Goal: Communication & Community: Answer question/provide support

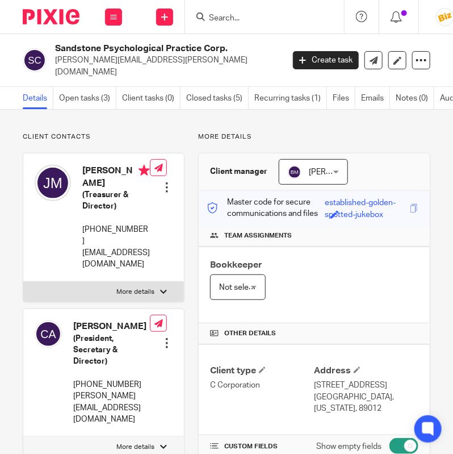
click at [216, 16] on input "Search" at bounding box center [259, 19] width 102 height 10
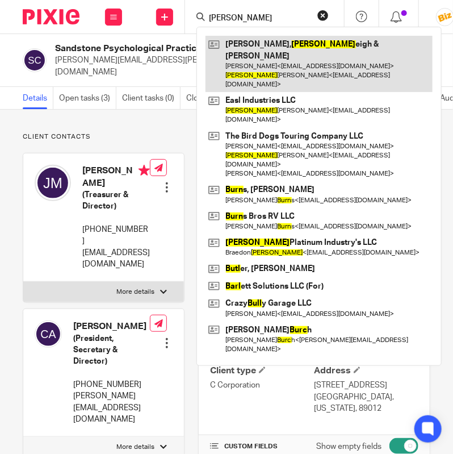
type input "bURL"
click at [242, 45] on link at bounding box center [319, 64] width 227 height 56
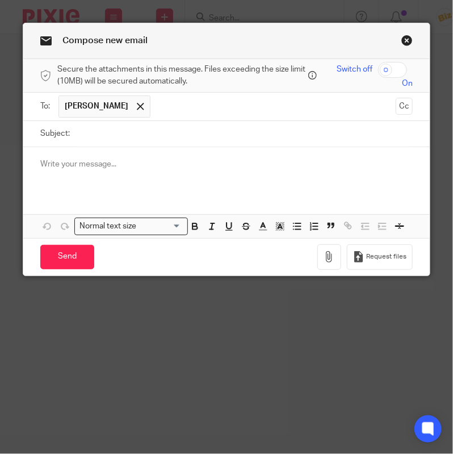
click at [232, 132] on input "Subject:" at bounding box center [244, 134] width 337 height 26
type input "Missed Call"
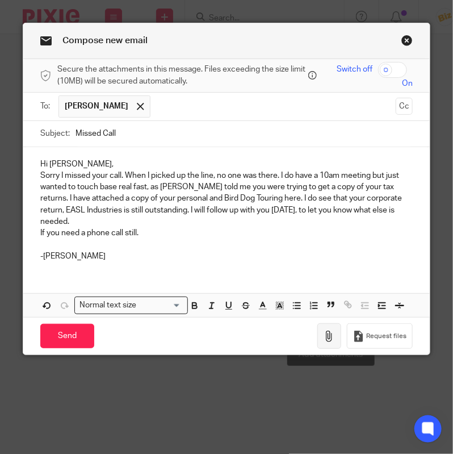
click at [335, 331] on icon "button" at bounding box center [329, 336] width 11 height 11
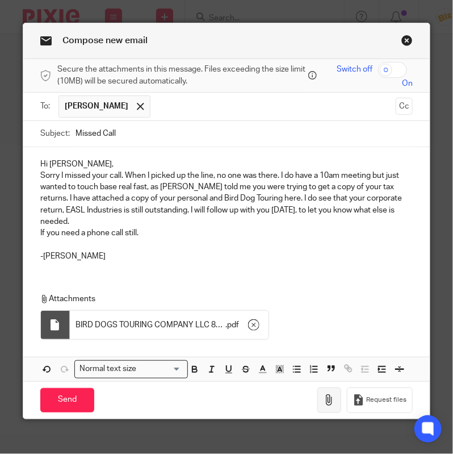
click at [328, 394] on icon "button" at bounding box center [329, 399] width 11 height 11
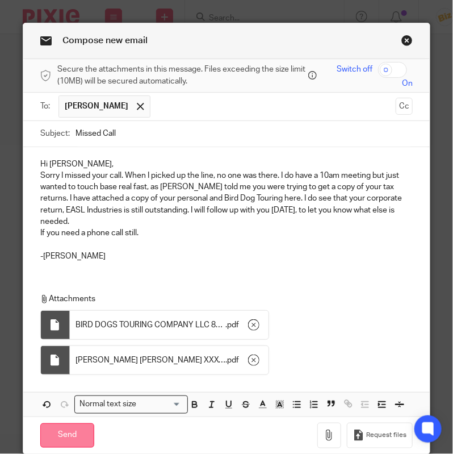
click at [90, 423] on input "Send" at bounding box center [67, 435] width 54 height 24
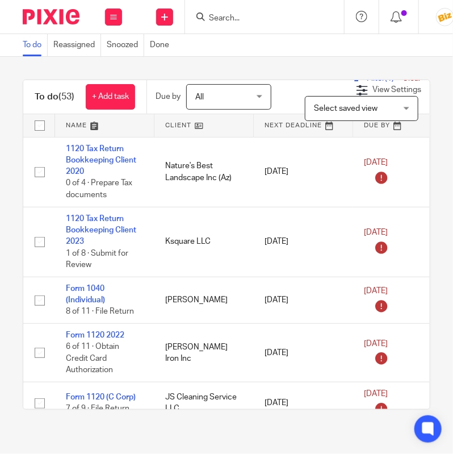
click at [238, 14] on input "Search" at bounding box center [259, 19] width 102 height 10
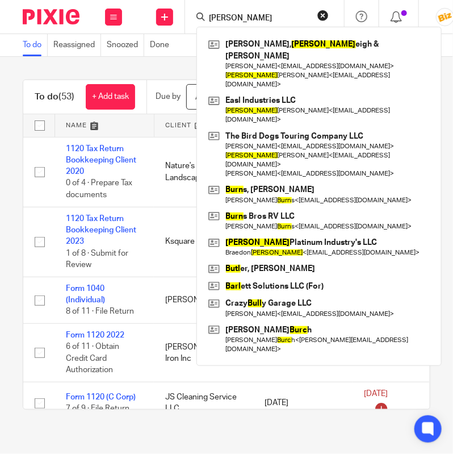
type input "burl"
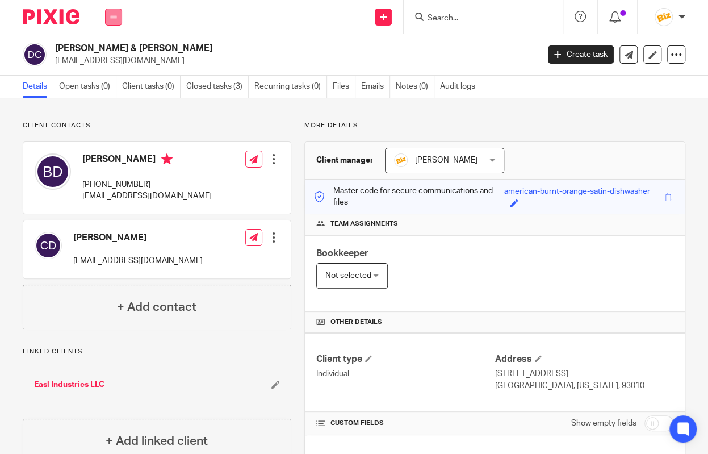
click at [108, 11] on button at bounding box center [113, 17] width 17 height 17
click at [119, 134] on link "Settings" at bounding box center [113, 136] width 30 height 8
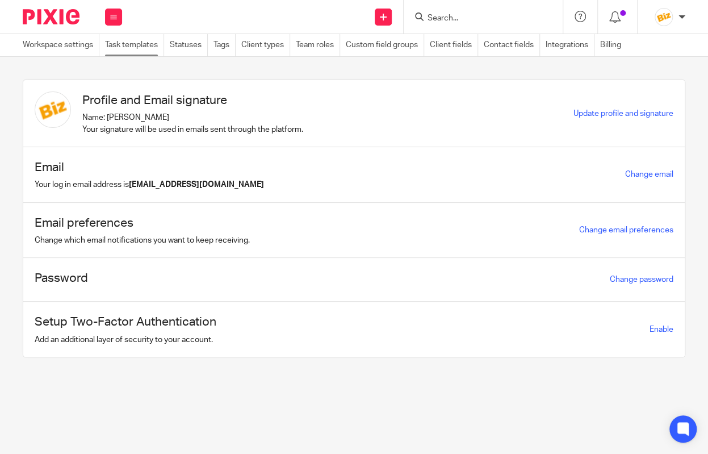
click at [115, 47] on link "Task templates" at bounding box center [134, 45] width 59 height 22
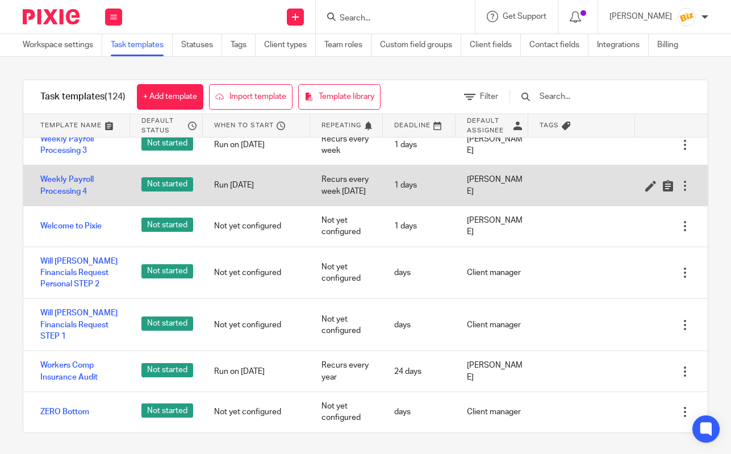
scroll to position [1, 0]
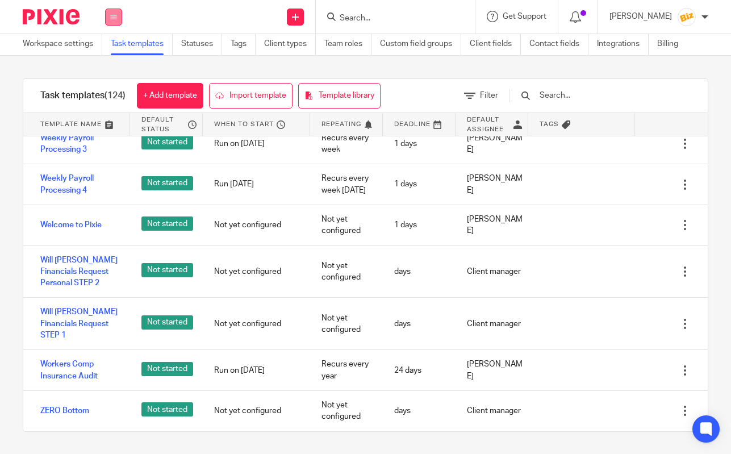
click at [117, 22] on button at bounding box center [113, 17] width 17 height 17
click at [115, 49] on li "Work" at bounding box center [113, 53] width 31 height 16
click at [114, 55] on link "Work" at bounding box center [107, 53] width 18 height 8
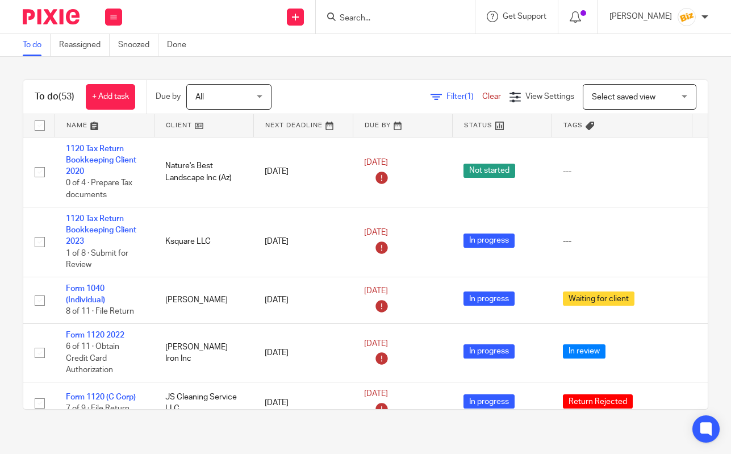
click at [591, 24] on div at bounding box center [578, 17] width 40 height 34
click at [581, 18] on icon at bounding box center [575, 16] width 11 height 11
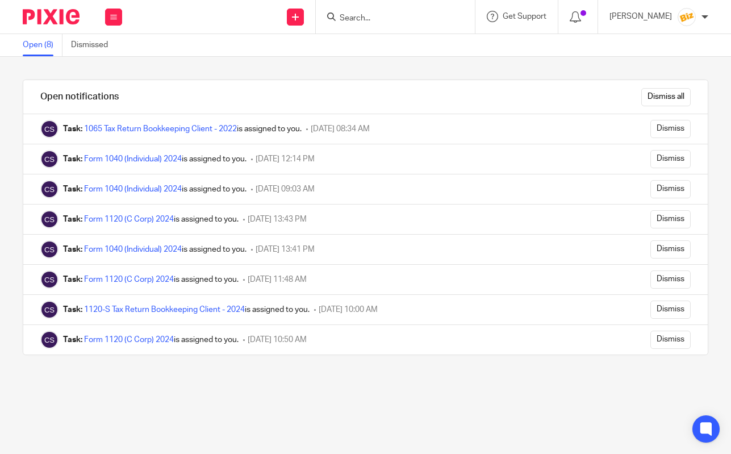
click at [371, 20] on input "Search" at bounding box center [389, 19] width 102 height 10
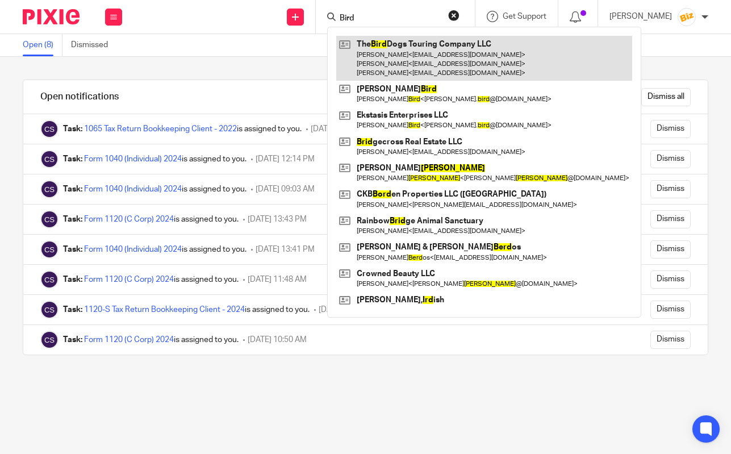
type input "Bird"
click at [387, 64] on link at bounding box center [484, 58] width 296 height 45
